Goal: Task Accomplishment & Management: Use online tool/utility

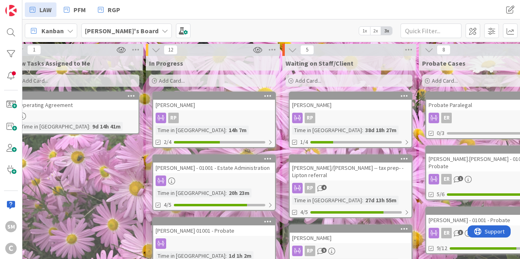
drag, startPoint x: 117, startPoint y: 173, endPoint x: 130, endPoint y: 170, distance: 13.4
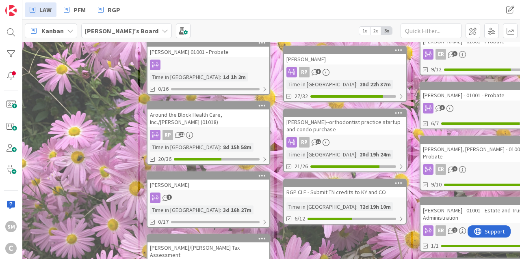
scroll to position [195, 22]
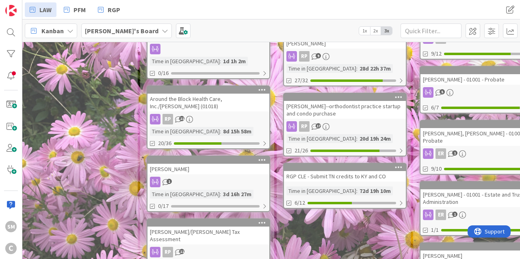
click at [229, 164] on div "[PERSON_NAME]" at bounding box center [208, 169] width 122 height 11
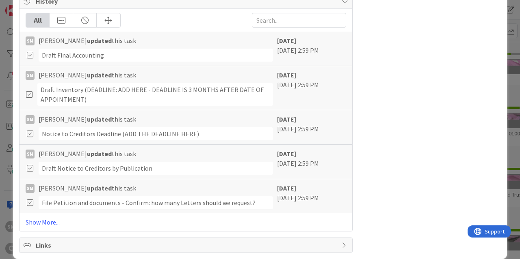
scroll to position [670, 0]
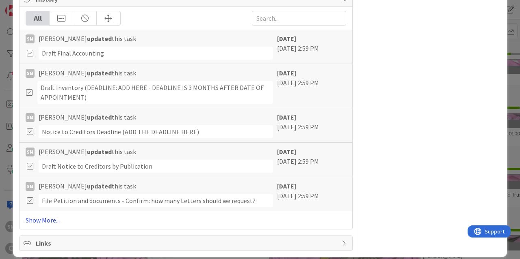
click at [55, 216] on link "Show More..." at bounding box center [186, 221] width 320 height 10
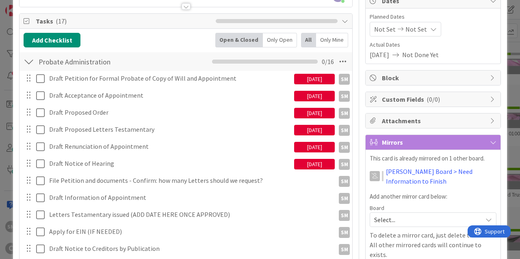
scroll to position [97, 0]
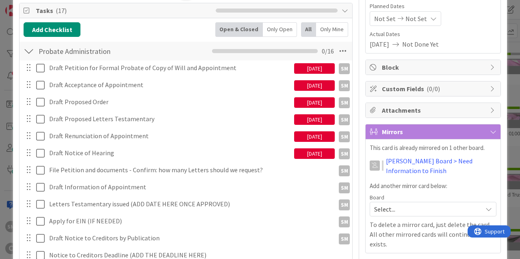
click at [323, 69] on div "[DATE]" at bounding box center [314, 68] width 41 height 11
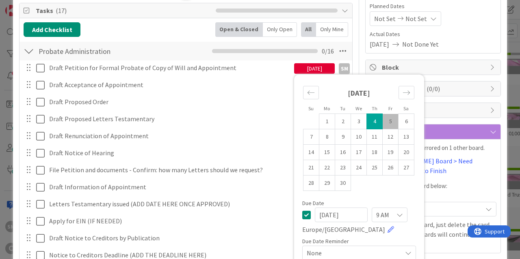
click at [396, 123] on td "5" at bounding box center [390, 121] width 16 height 15
type input "[DATE]"
click at [471, 38] on span "Actual Dates" at bounding box center [432, 34] width 127 height 9
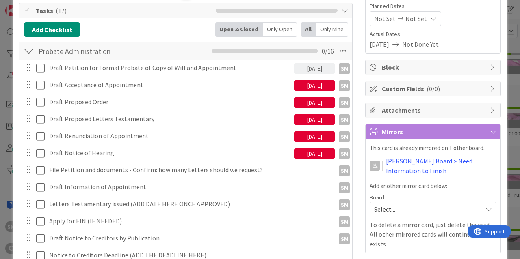
click at [316, 85] on div "[DATE]" at bounding box center [314, 85] width 41 height 11
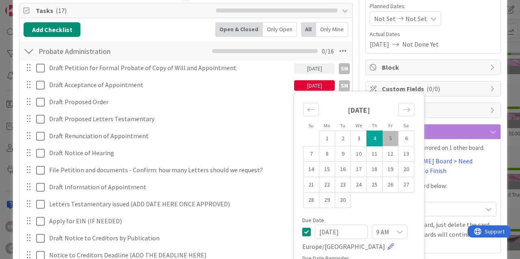
click at [388, 136] on td "5" at bounding box center [390, 138] width 16 height 15
type input "[DATE]"
click at [471, 28] on div "Planned Dates Not Set Not Set Actual Dates [DATE] Not Done Yet" at bounding box center [432, 25] width 127 height 47
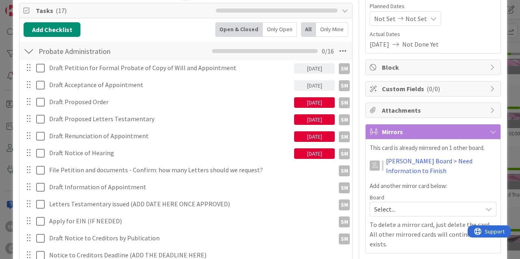
click at [308, 102] on div "[DATE]" at bounding box center [314, 102] width 41 height 11
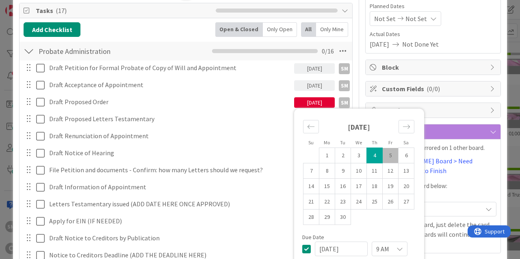
click at [391, 157] on td "5" at bounding box center [390, 155] width 16 height 15
type input "[DATE]"
click at [469, 37] on span "Actual Dates" at bounding box center [432, 34] width 127 height 9
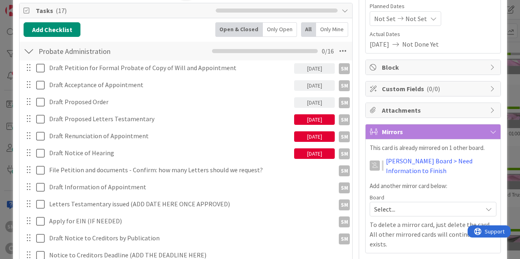
click at [314, 118] on div "[DATE]" at bounding box center [314, 120] width 41 height 11
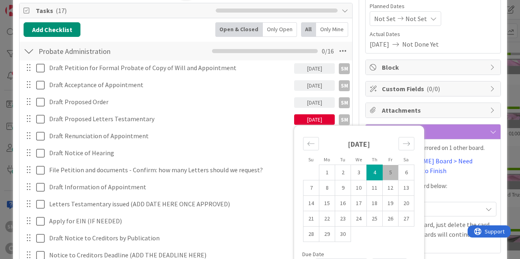
click at [392, 174] on td "5" at bounding box center [390, 172] width 16 height 15
type input "[DATE]"
click at [465, 38] on span "Actual Dates" at bounding box center [432, 34] width 127 height 9
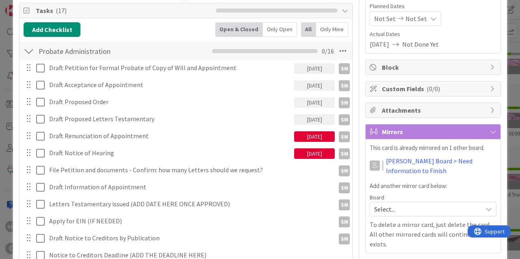
click at [316, 135] on div "[DATE]" at bounding box center [314, 137] width 41 height 11
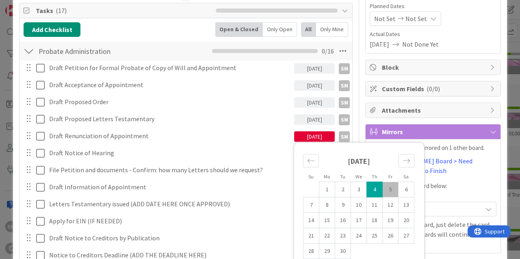
click at [393, 189] on td "5" at bounding box center [390, 189] width 16 height 15
type input "[DATE]"
click at [476, 46] on div "[DATE] Not Done Yet" at bounding box center [432, 44] width 127 height 10
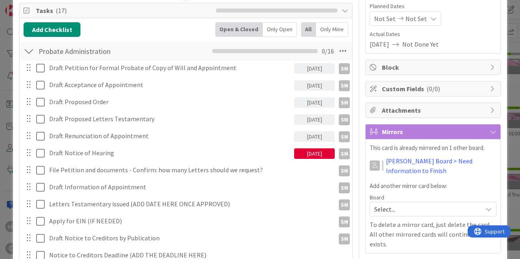
click at [313, 156] on div "[DATE]" at bounding box center [314, 154] width 41 height 11
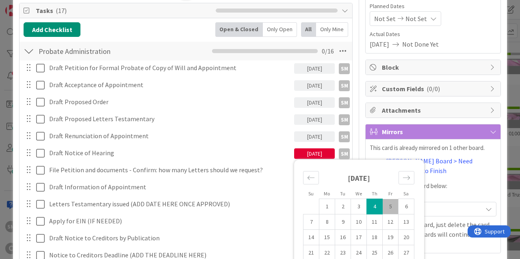
click at [391, 211] on td "5" at bounding box center [390, 206] width 16 height 15
type input "[DATE]"
click at [474, 17] on div "Not Set Not Set" at bounding box center [432, 18] width 127 height 15
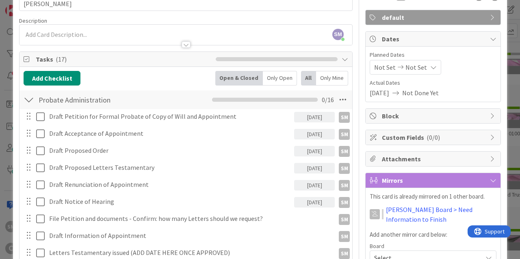
scroll to position [0, 0]
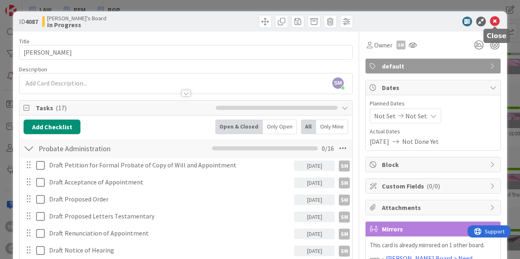
click at [499, 19] on icon at bounding box center [495, 22] width 10 height 10
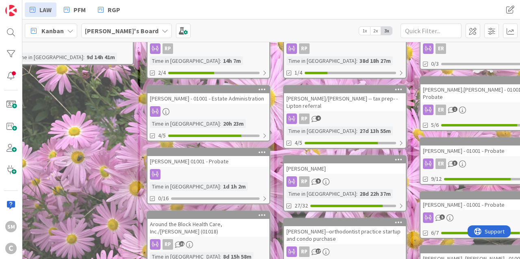
scroll to position [0, 22]
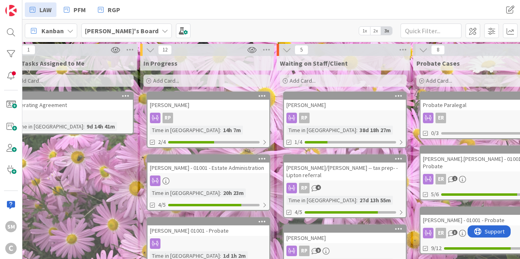
click at [220, 117] on div "RP" at bounding box center [208, 118] width 122 height 11
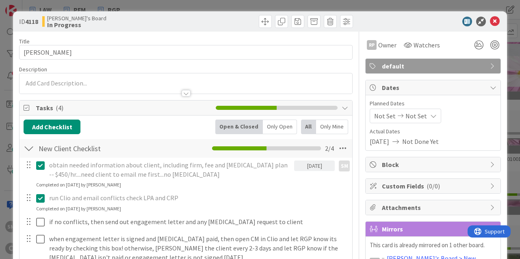
scroll to position [49, 0]
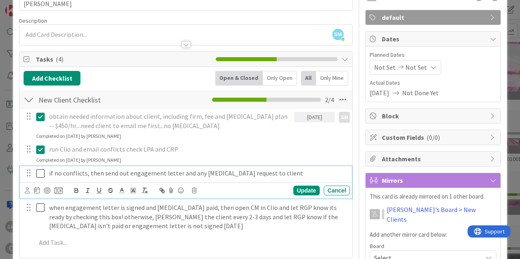
click at [41, 176] on icon at bounding box center [40, 174] width 9 height 10
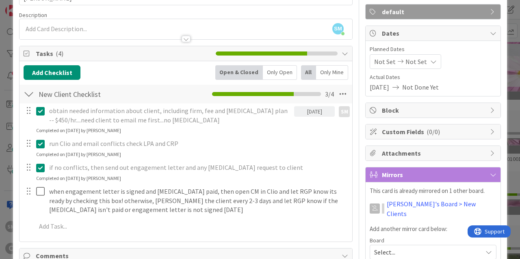
scroll to position [97, 0]
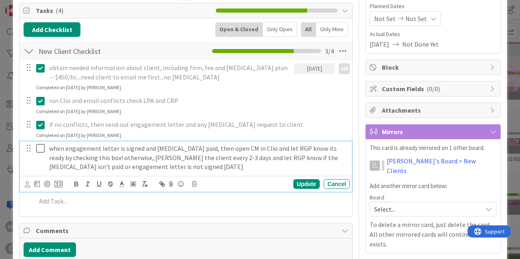
click at [43, 150] on icon at bounding box center [40, 149] width 9 height 10
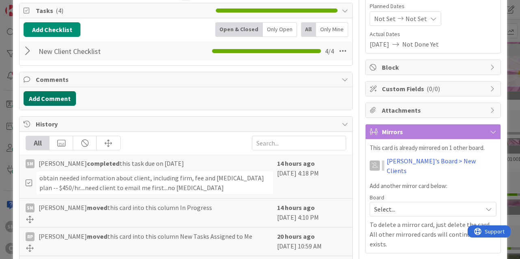
click at [53, 100] on button "Add Comment" at bounding box center [50, 98] width 52 height 15
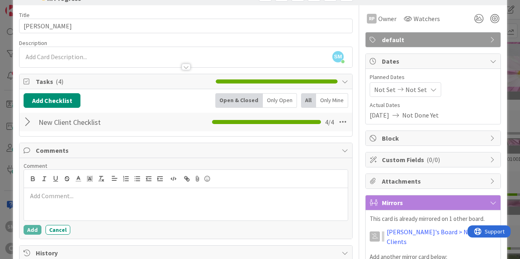
scroll to position [49, 0]
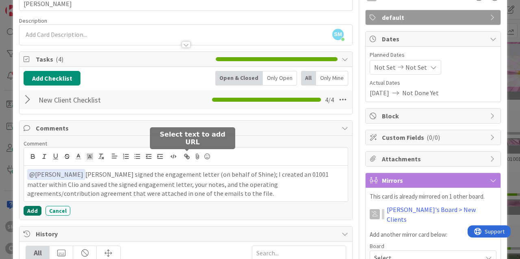
click at [34, 208] on button "Add" at bounding box center [33, 211] width 18 height 10
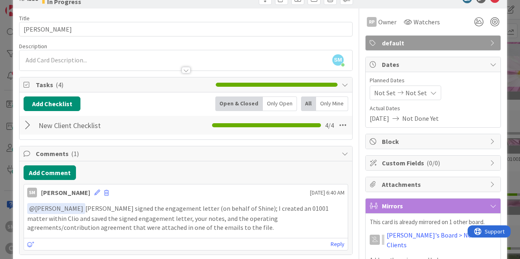
scroll to position [0, 0]
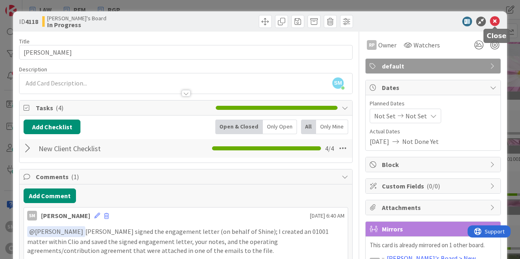
click at [496, 22] on icon at bounding box center [495, 22] width 10 height 10
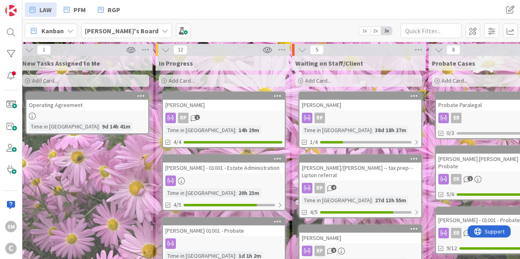
drag, startPoint x: 114, startPoint y: 176, endPoint x: 99, endPoint y: 170, distance: 15.8
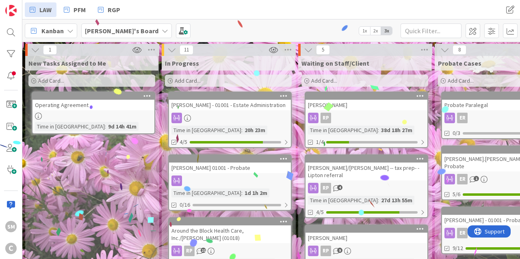
drag, startPoint x: 324, startPoint y: 87, endPoint x: 238, endPoint y: 87, distance: 85.3
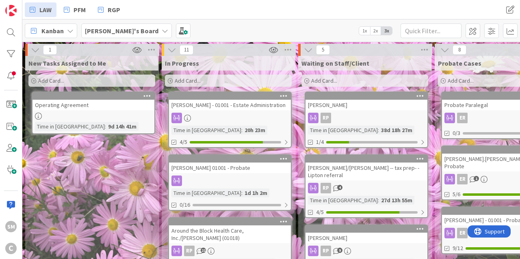
click at [205, 103] on div "[PERSON_NAME] - 01001 - Estate Administration" at bounding box center [230, 105] width 122 height 11
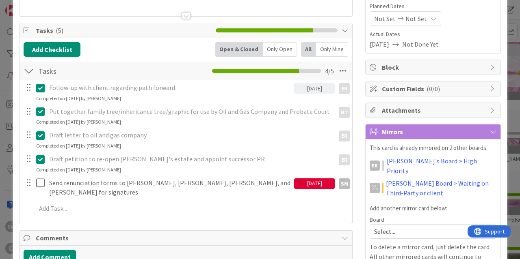
scroll to position [146, 0]
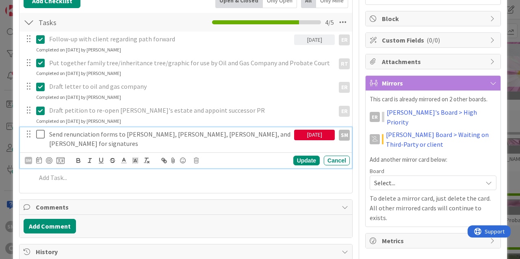
click at [205, 137] on p "Send renunciation forms to [PERSON_NAME], [PERSON_NAME], [PERSON_NAME], and [PE…" at bounding box center [170, 139] width 242 height 18
click at [260, 137] on p "Send renunciation forms to [PERSON_NAME], [PERSON_NAME], [PERSON_NAME], and [PE…" at bounding box center [170, 139] width 242 height 18
click at [141, 134] on p "Send renunciation forms to [PERSON_NAME], [PERSON_NAME], [PERSON_NAME], and [PE…" at bounding box center [170, 139] width 242 height 18
click at [313, 162] on div "Update" at bounding box center [306, 161] width 26 height 10
click at [40, 136] on icon at bounding box center [40, 135] width 9 height 10
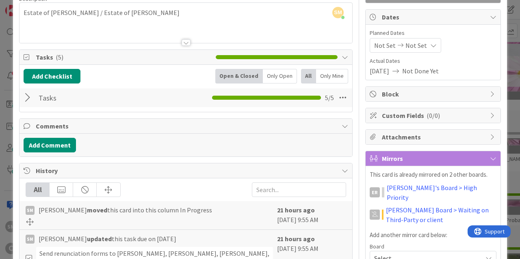
scroll to position [0, 0]
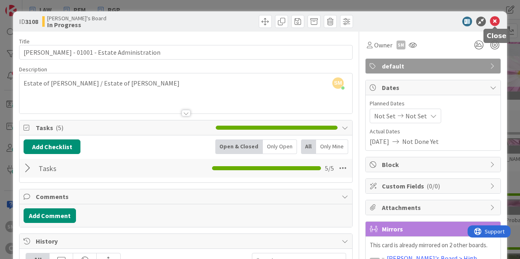
click at [494, 22] on icon at bounding box center [495, 22] width 10 height 10
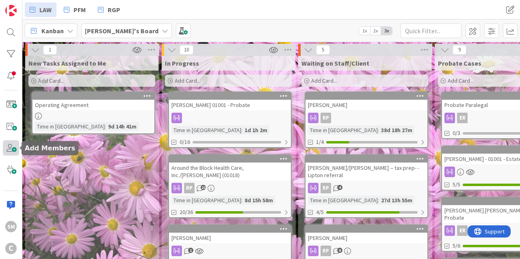
drag, startPoint x: 53, startPoint y: 148, endPoint x: 6, endPoint y: 145, distance: 46.4
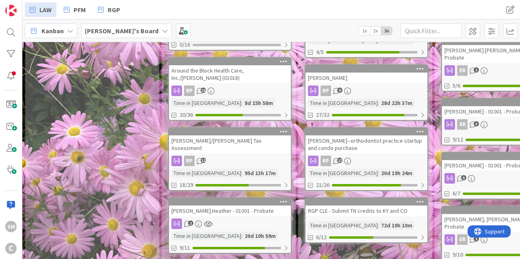
scroll to position [146, 0]
